Goal: Register for event/course

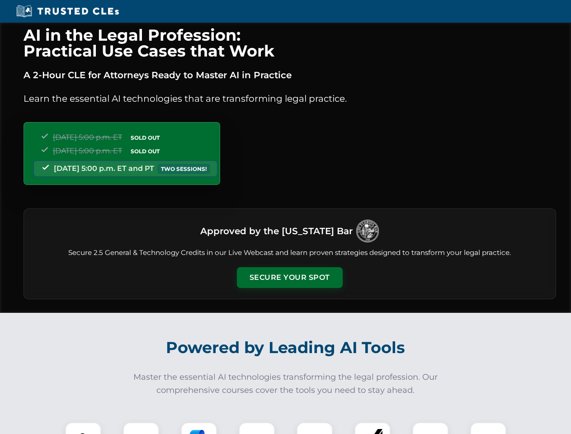
click at [289, 277] on button "Secure Your Spot" at bounding box center [290, 277] width 106 height 21
click at [83, 428] on img at bounding box center [83, 440] width 26 height 26
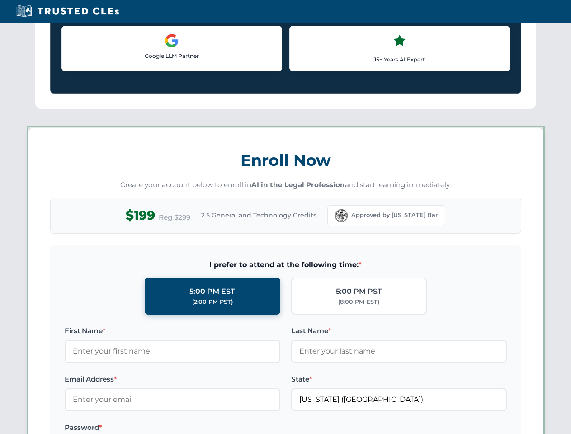
click at [199, 428] on label "Password *" at bounding box center [173, 427] width 216 height 11
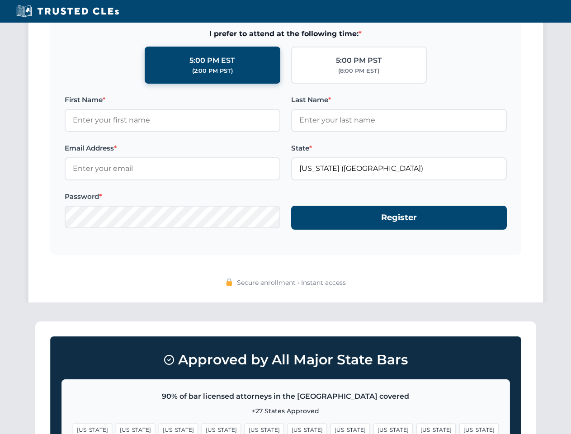
click at [416, 428] on span "[US_STATE]" at bounding box center [435, 429] width 39 height 13
